Goal: Navigation & Orientation: Go to known website

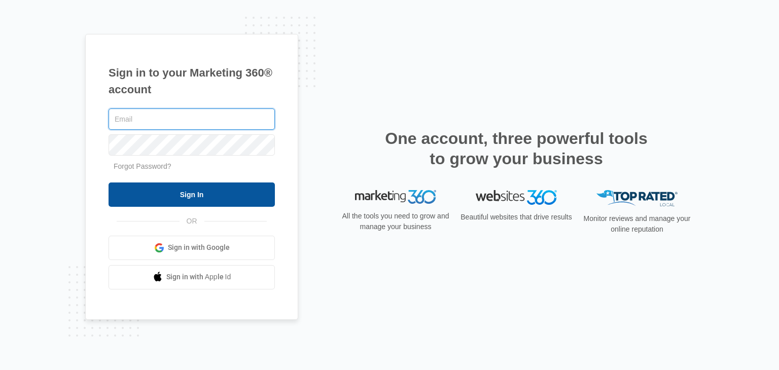
type input "[EMAIL_ADDRESS][DOMAIN_NAME]"
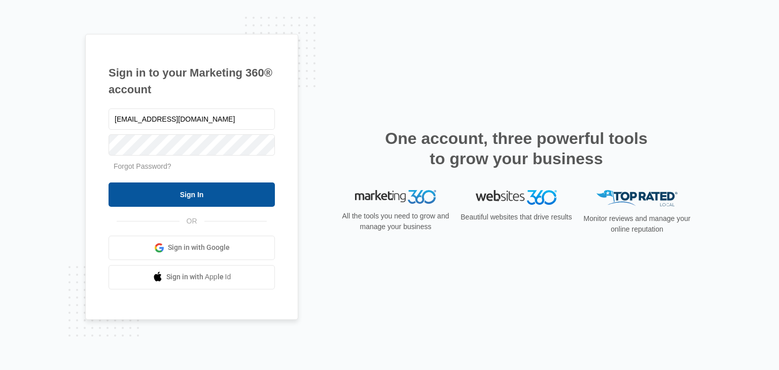
click at [182, 189] on input "Sign In" at bounding box center [192, 195] width 166 height 24
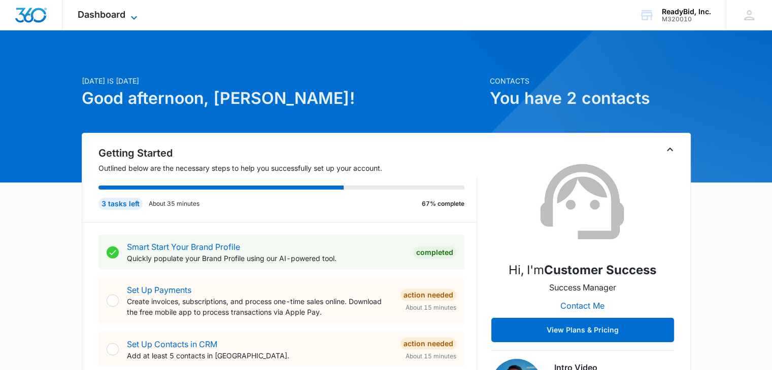
click at [124, 15] on span "Dashboard" at bounding box center [102, 14] width 48 height 11
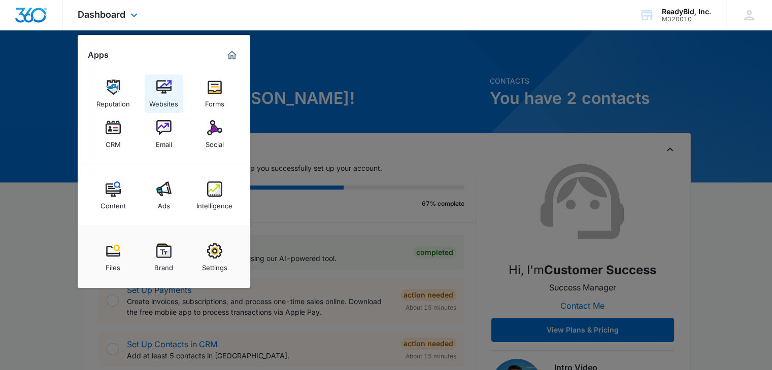
click at [159, 87] on img at bounding box center [163, 87] width 15 height 15
